Goal: Find specific fact: Find specific fact

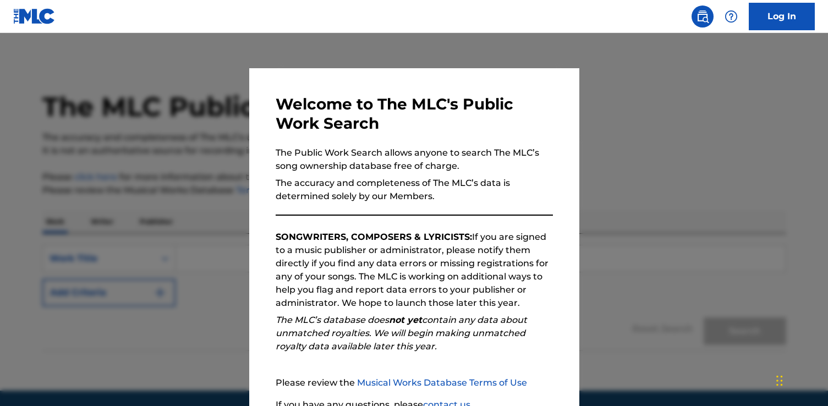
scroll to position [97, 0]
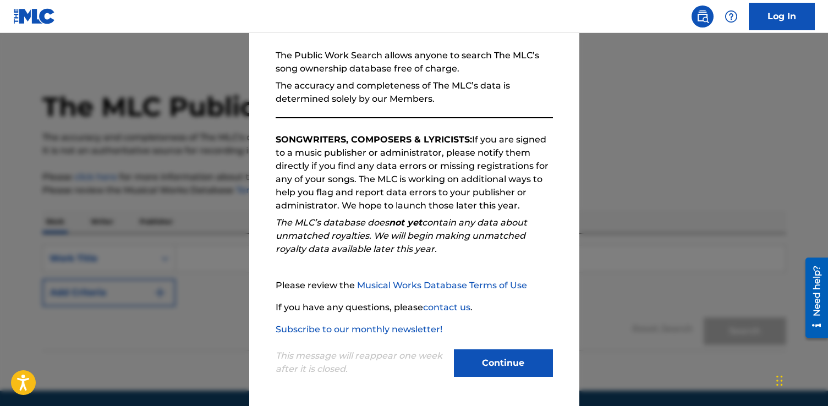
click at [505, 352] on button "Continue" at bounding box center [503, 363] width 99 height 28
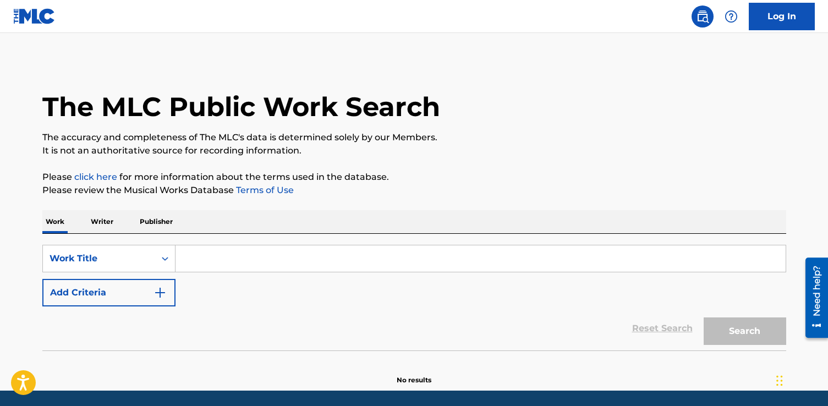
click at [210, 260] on input "Search Form" at bounding box center [481, 258] width 610 height 26
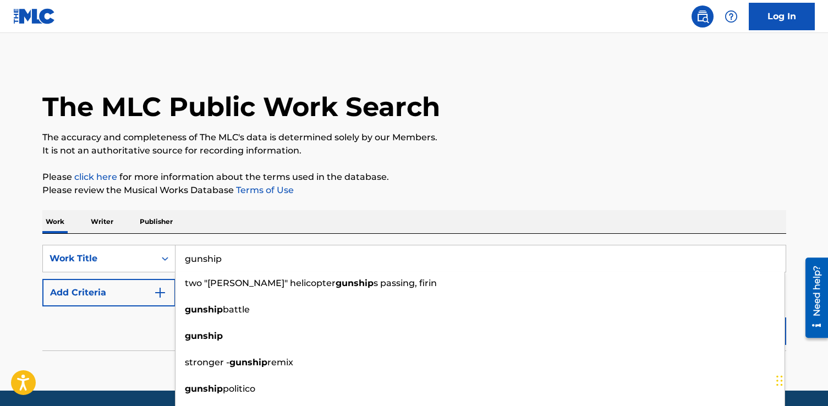
type input "gunship"
click at [69, 322] on div "Reset Search Search" at bounding box center [414, 328] width 744 height 44
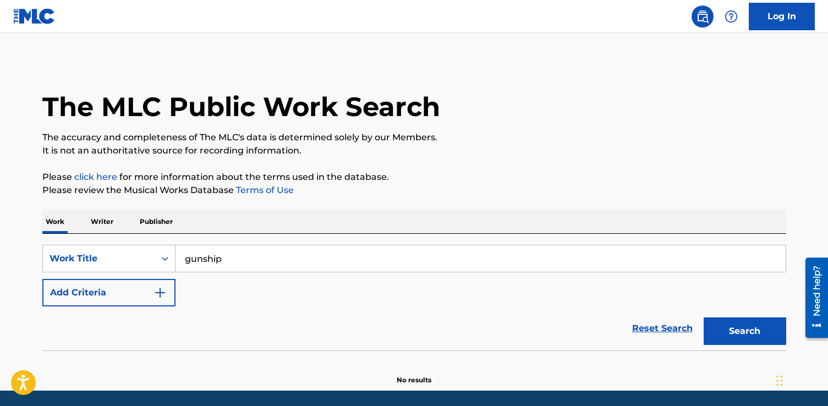
click at [97, 296] on button "Add Criteria" at bounding box center [108, 293] width 133 height 28
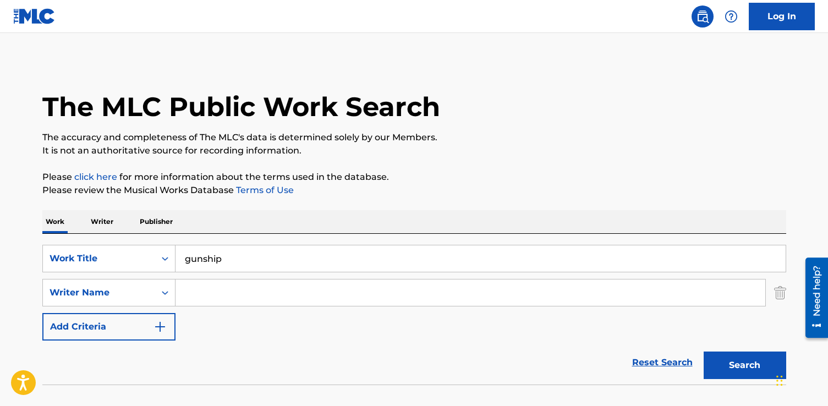
click at [220, 290] on input "Search Form" at bounding box center [471, 292] width 590 height 26
paste input "Hueso"
type input "Hueso"
click at [704, 352] on button "Search" at bounding box center [745, 366] width 83 height 28
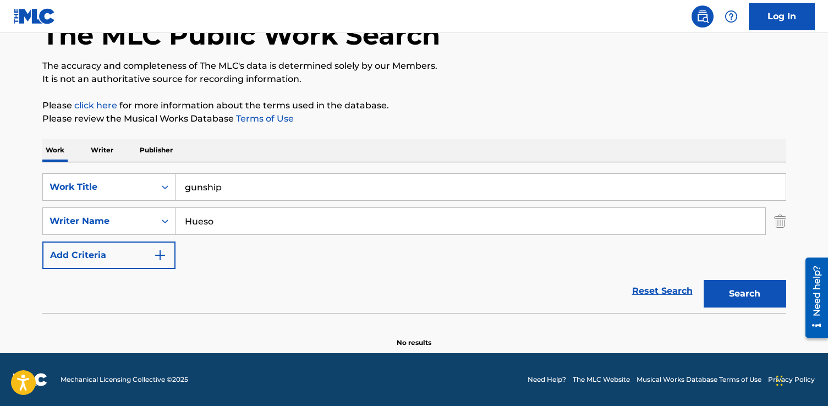
click at [185, 222] on input "Hueso" at bounding box center [471, 221] width 590 height 26
click at [746, 285] on button "Search" at bounding box center [745, 294] width 83 height 28
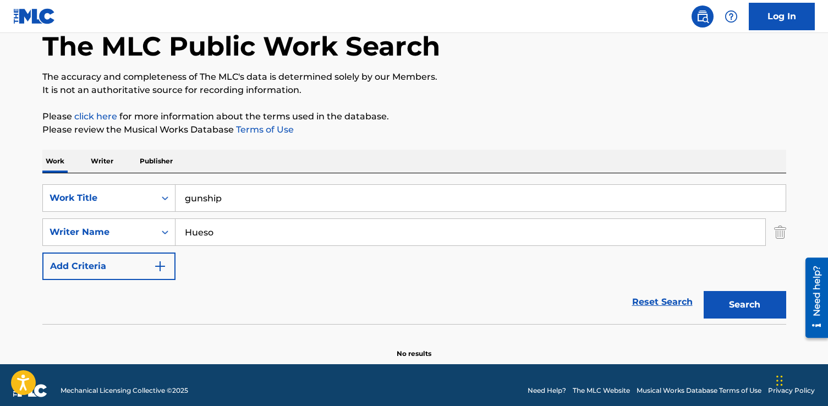
scroll to position [63, 0]
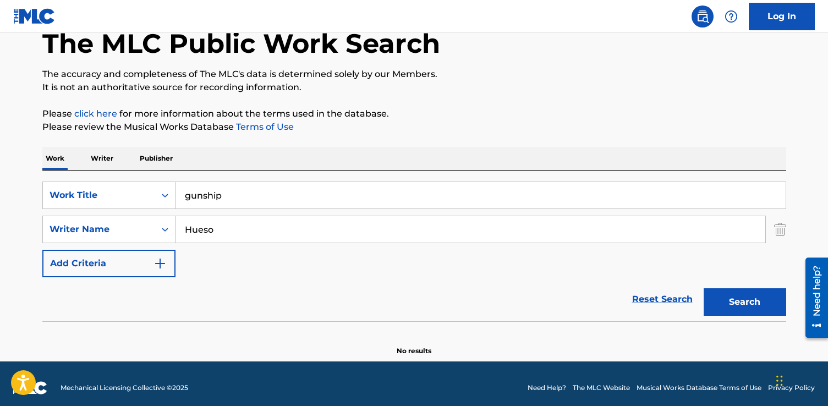
click at [288, 184] on input "gunship" at bounding box center [481, 195] width 610 height 26
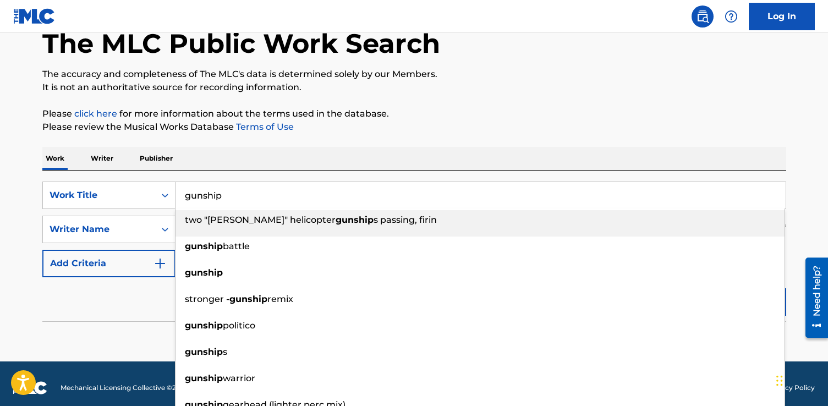
click at [284, 196] on input "gunship" at bounding box center [481, 195] width 610 height 26
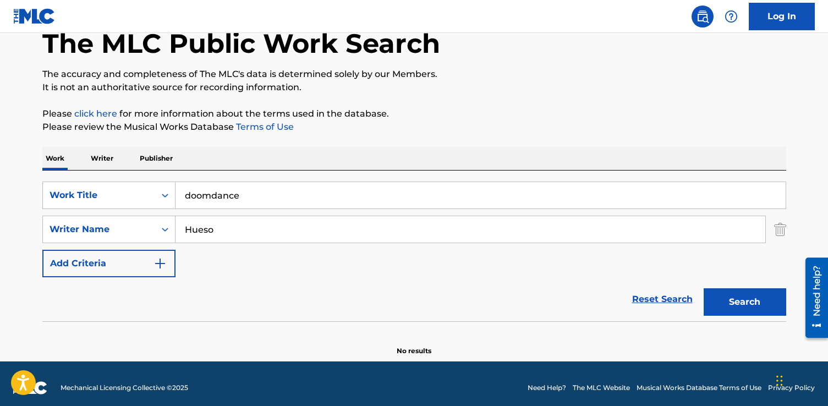
click at [723, 310] on button "Search" at bounding box center [745, 302] width 83 height 28
click at [211, 196] on input "doomdance" at bounding box center [481, 195] width 610 height 26
drag, startPoint x: 249, startPoint y: 197, endPoint x: 177, endPoint y: 199, distance: 71.6
click at [177, 199] on input "doom dance" at bounding box center [481, 195] width 610 height 26
type input "doom dance"
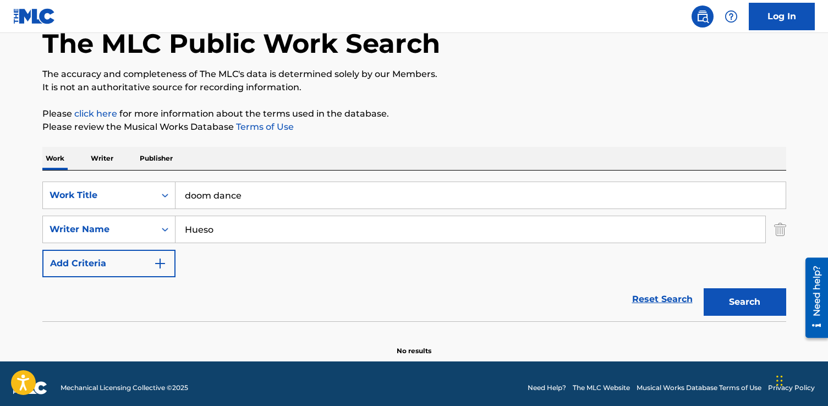
click at [252, 235] on input "Hueso" at bounding box center [471, 229] width 590 height 26
click at [723, 308] on button "Search" at bounding box center [745, 302] width 83 height 28
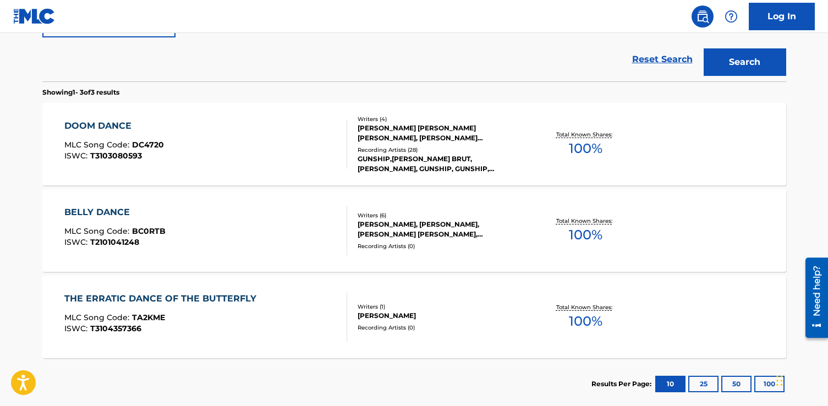
scroll to position [309, 0]
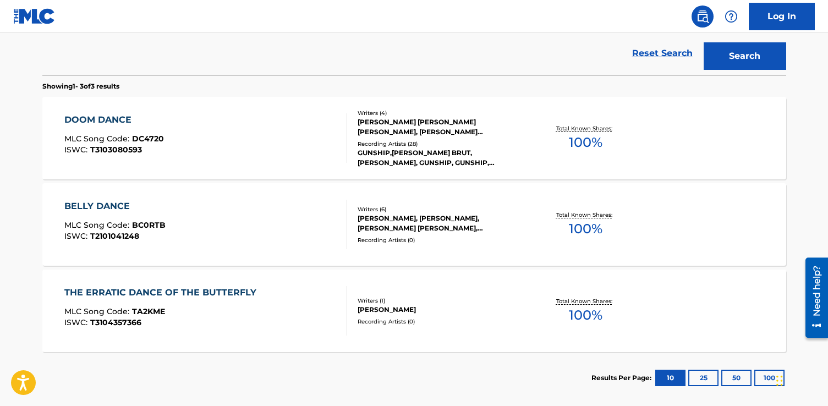
click at [277, 142] on div "DOOM DANCE MLC Song Code : DC4720 ISWC : T3103080593" at bounding box center [205, 138] width 283 height 50
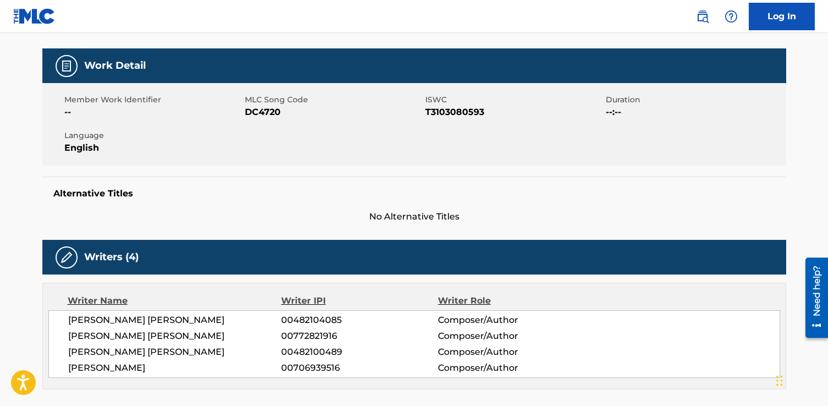
scroll to position [139, 0]
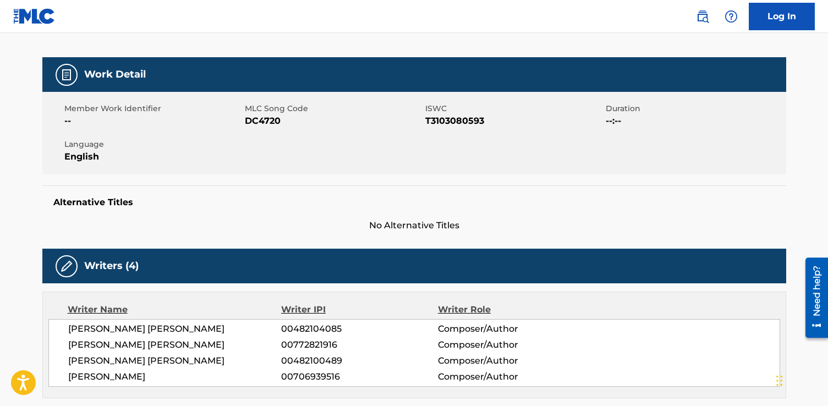
click at [464, 121] on span "T3103080593" at bounding box center [514, 120] width 178 height 13
copy span "T3103080593"
